Goal: Task Accomplishment & Management: Manage account settings

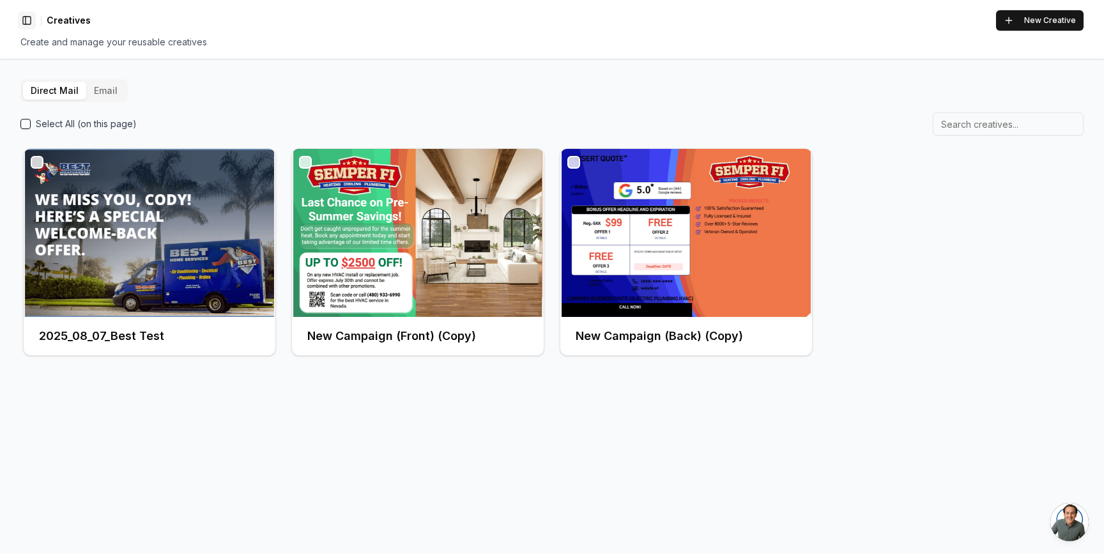
click at [26, 24] on button "Toggle Sidebar" at bounding box center [27, 20] width 18 height 18
click at [464, 104] on div "Direct Mail Email Select All (on this page) 2025_08_07_Best Test New Campaign (…" at bounding box center [551, 218] width 1063 height 279
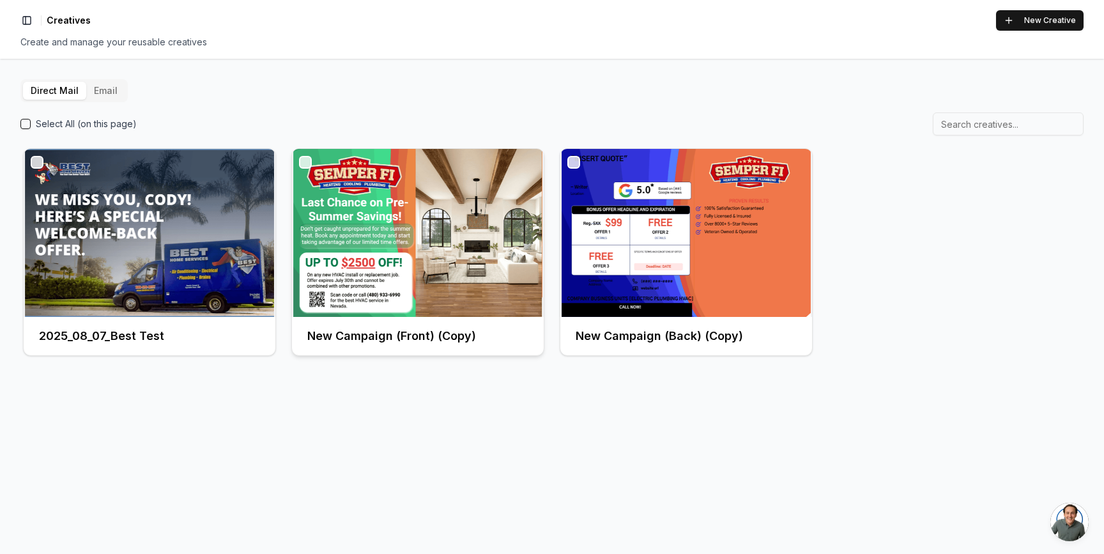
click at [409, 227] on img at bounding box center [418, 233] width 252 height 168
click at [104, 92] on button "Email" at bounding box center [105, 91] width 39 height 18
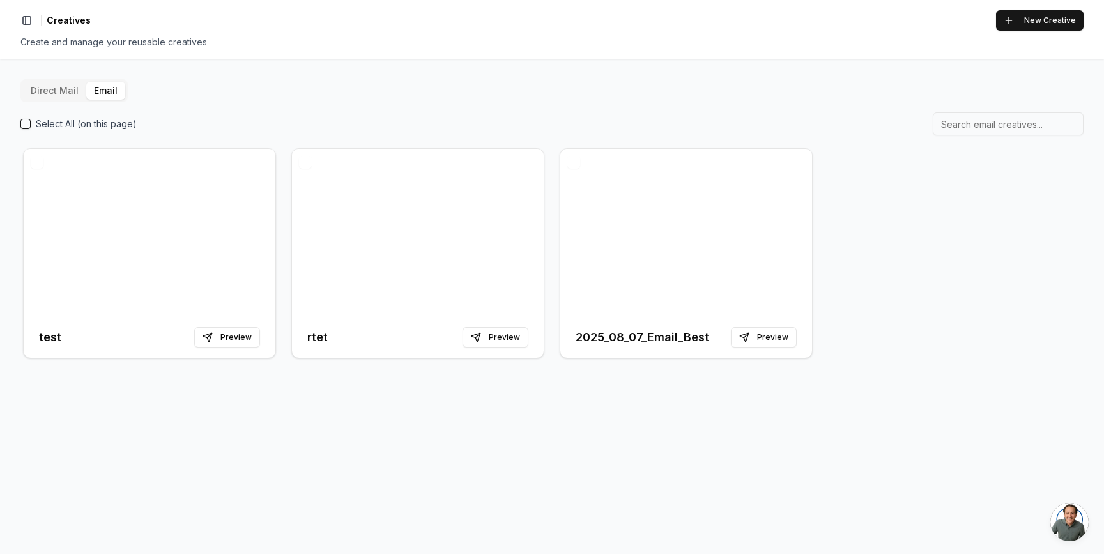
click at [62, 89] on button "Direct Mail" at bounding box center [54, 91] width 63 height 18
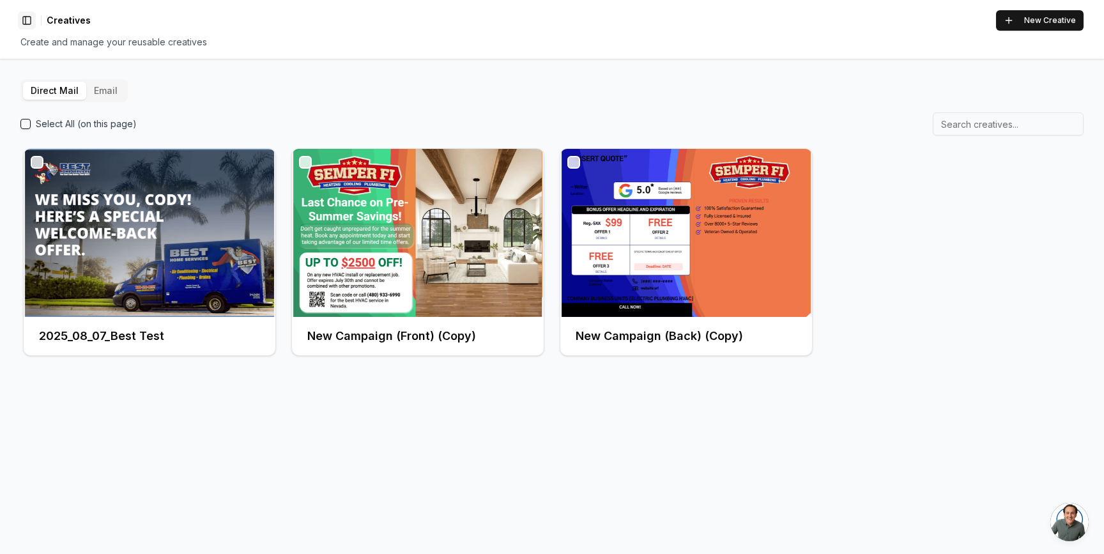
click at [26, 26] on button "Toggle Sidebar" at bounding box center [27, 20] width 18 height 18
click at [100, 17] on div "Toggle Sidebar Creatives New Creative" at bounding box center [551, 20] width 1063 height 20
click at [26, 28] on button "Toggle Sidebar" at bounding box center [27, 20] width 18 height 18
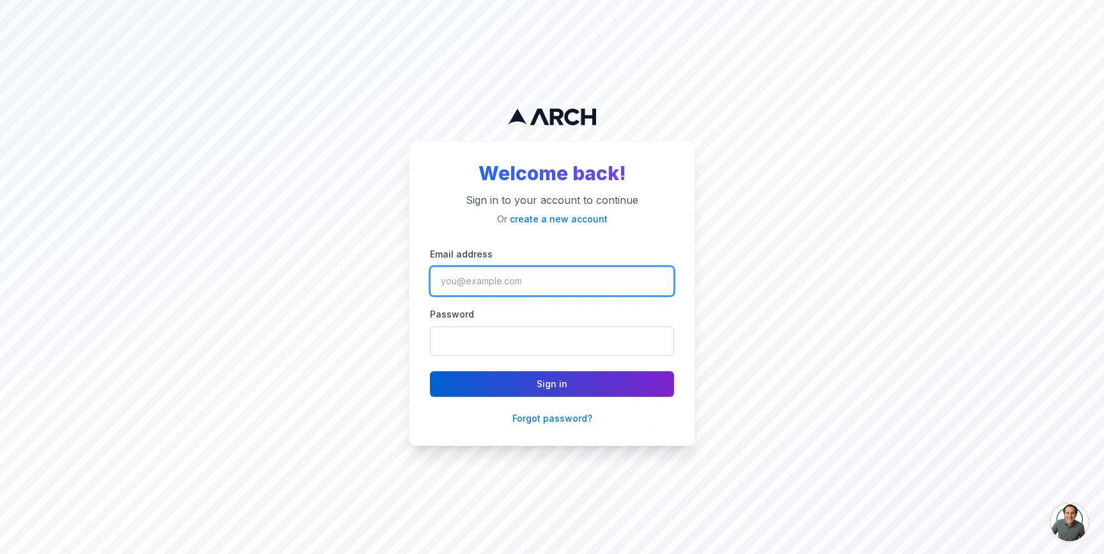
type input "jimmy@getarch.com"
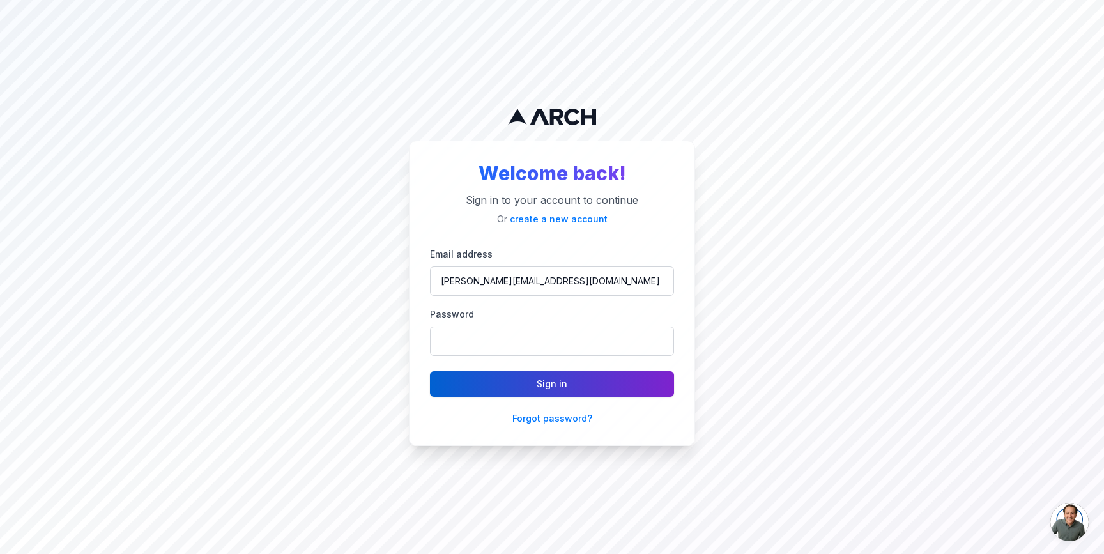
click at [554, 382] on button "Sign in" at bounding box center [552, 384] width 244 height 26
